Goal: Information Seeking & Learning: Learn about a topic

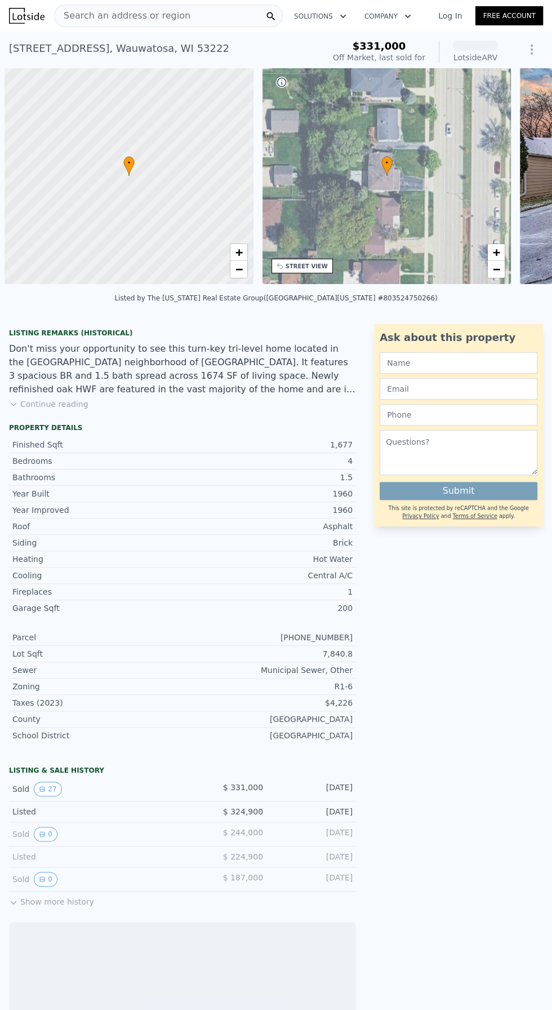
scroll to position [0, 5]
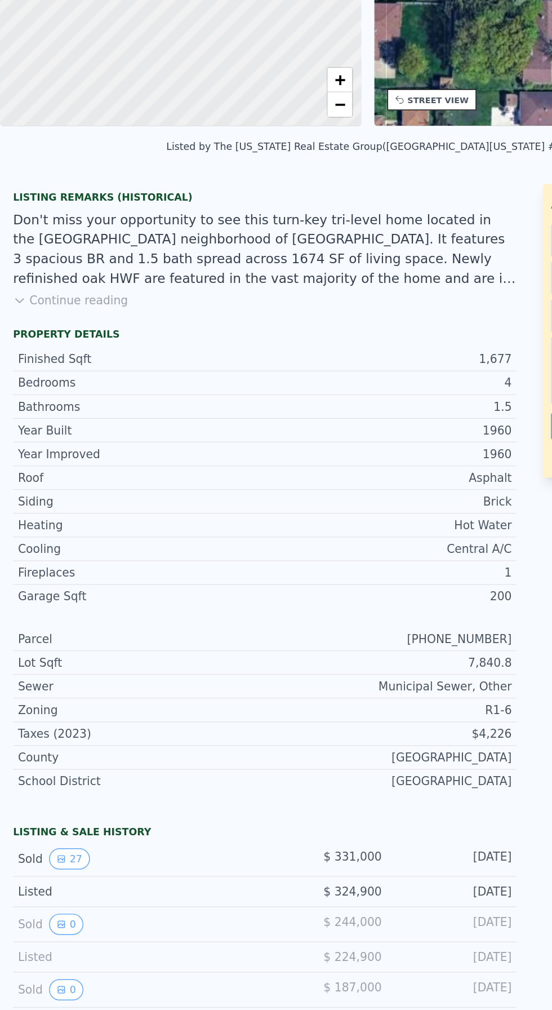
click at [32, 404] on button "Continue reading" at bounding box center [48, 403] width 79 height 11
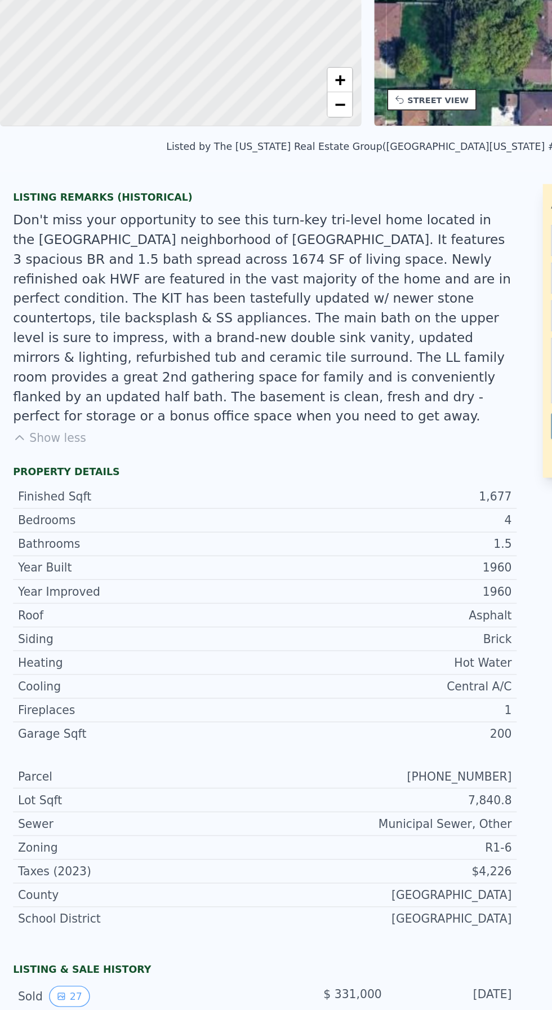
click at [33, 395] on div "Don't miss your opportunity to see this turn-key tri-level home located in the …" at bounding box center [182, 416] width 347 height 149
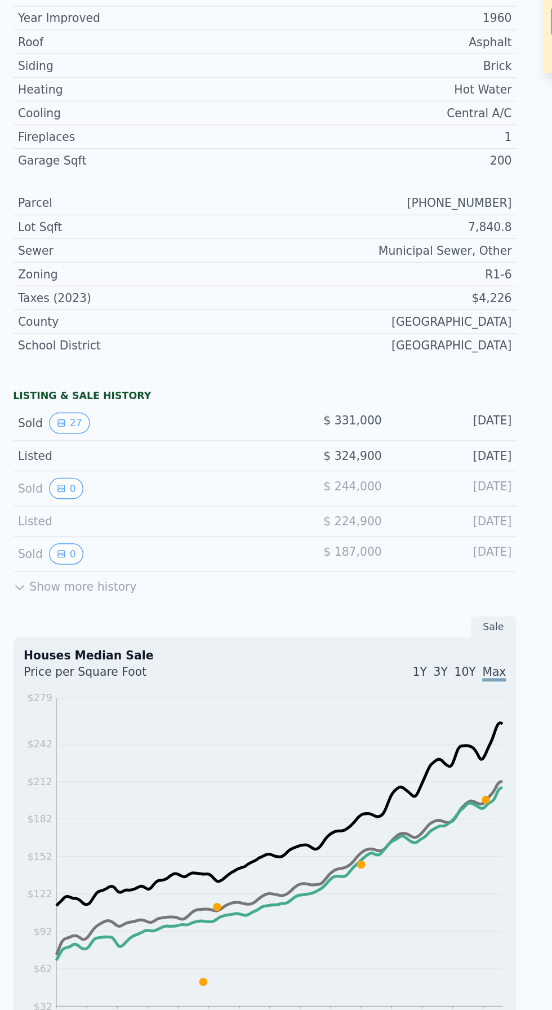
scroll to position [402, 0]
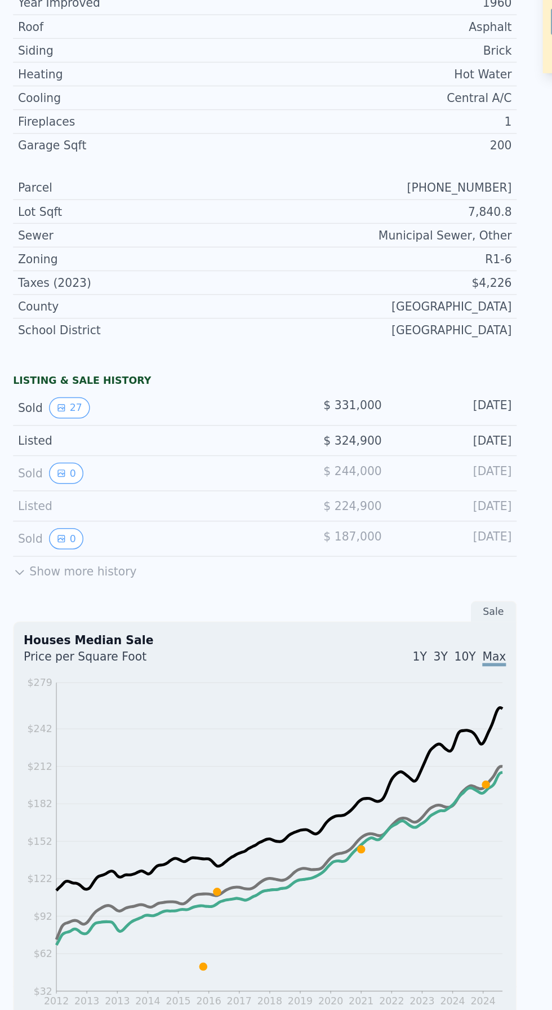
click at [75, 580] on button "Show more history" at bounding box center [51, 588] width 85 height 16
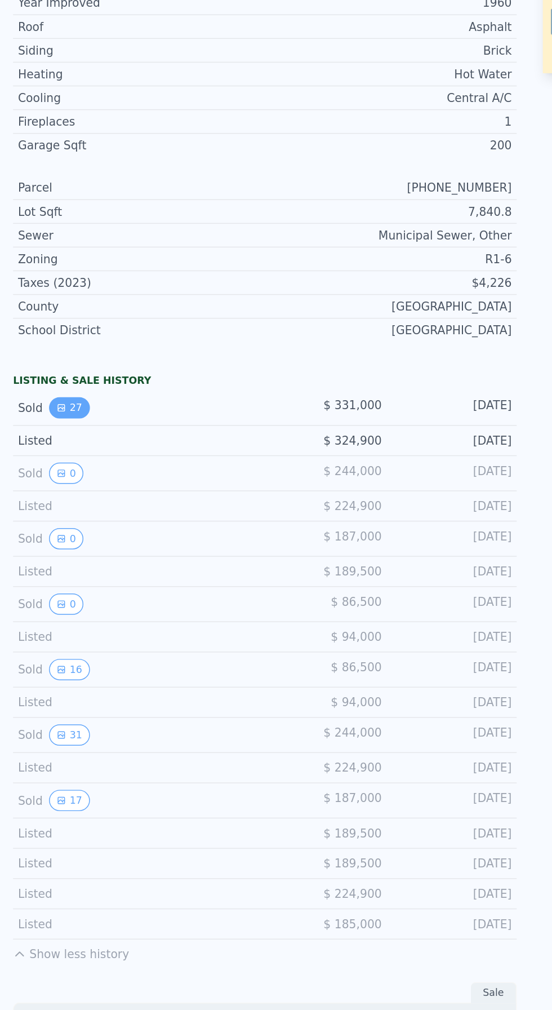
click at [46, 470] on button "27" at bounding box center [48, 477] width 28 height 15
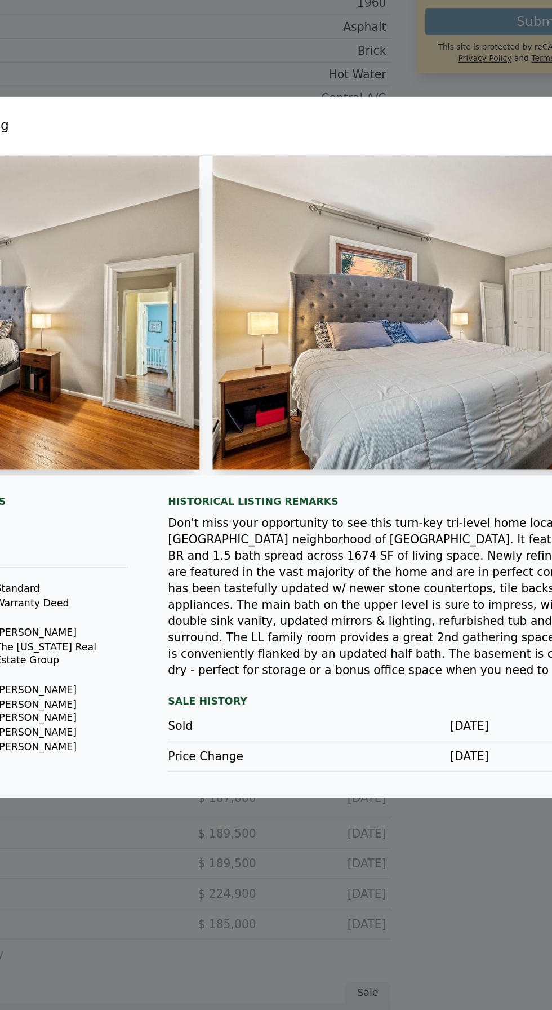
scroll to position [0, 4116]
click at [377, 521] on img at bounding box center [395, 412] width 325 height 216
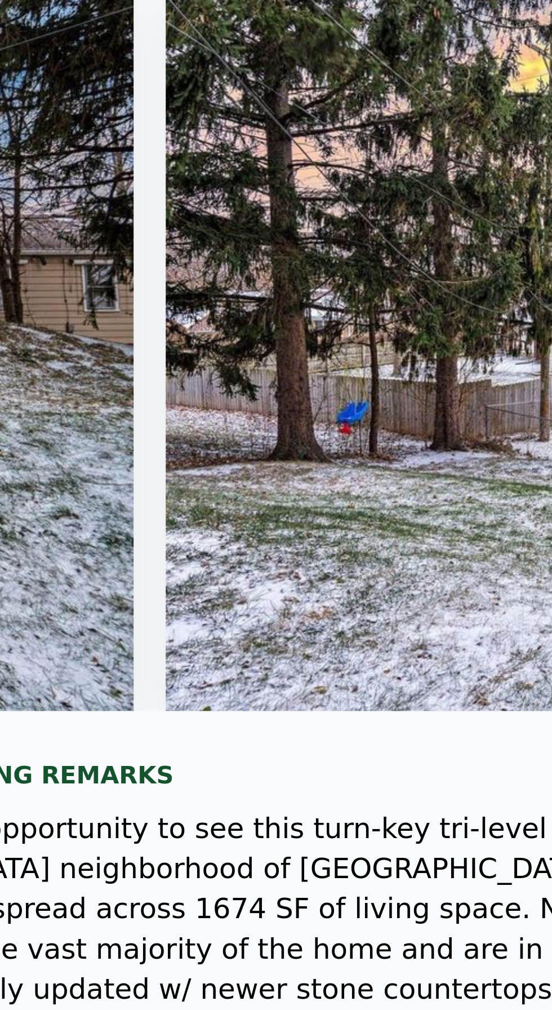
scroll to position [0, 8371]
